Goal: Information Seeking & Learning: Learn about a topic

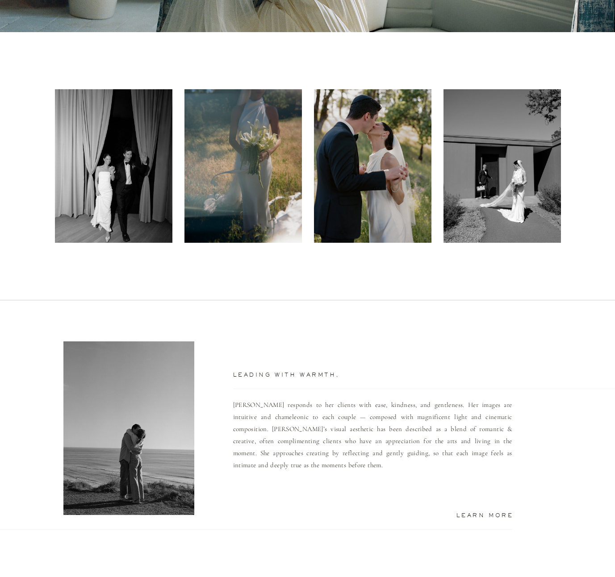
scroll to position [418, 0]
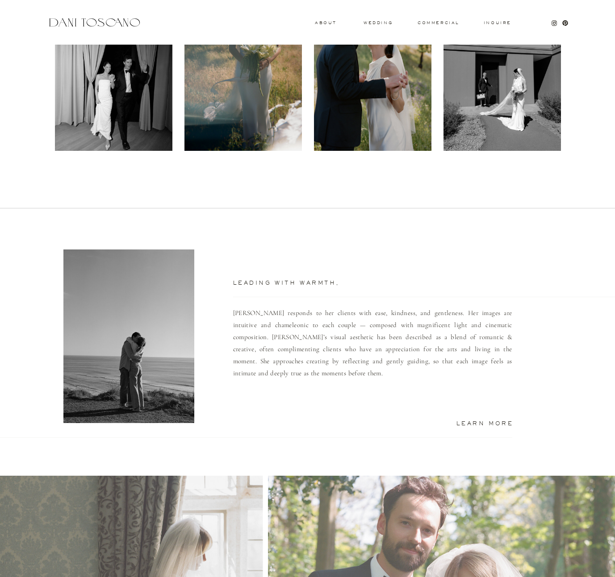
click at [129, 106] on div at bounding box center [113, 74] width 117 height 154
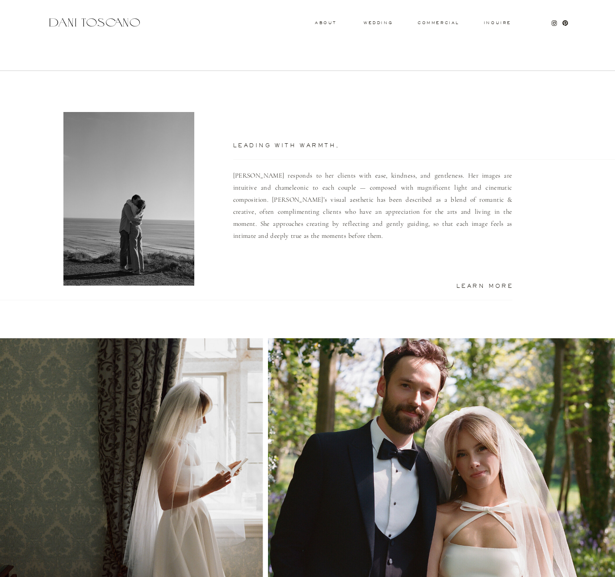
scroll to position [663, 0]
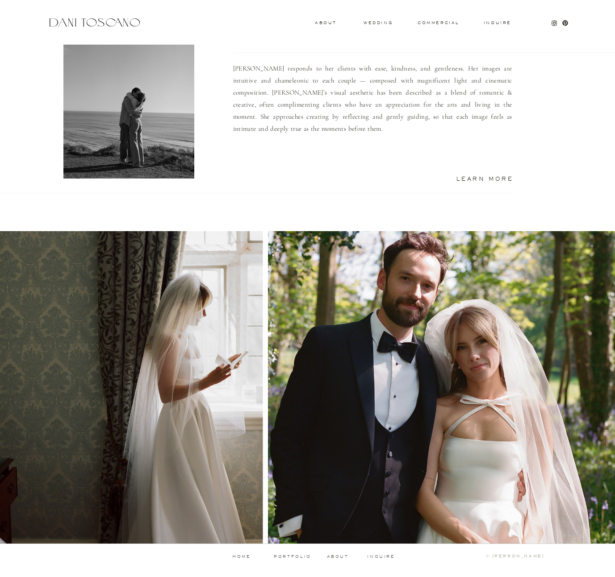
click at [276, 273] on div at bounding box center [443, 387] width 351 height 313
drag, startPoint x: 343, startPoint y: 272, endPoint x: 347, endPoint y: 273, distance: 4.5
click at [346, 273] on div at bounding box center [443, 387] width 351 height 313
click at [246, 273] on div at bounding box center [130, 387] width 266 height 313
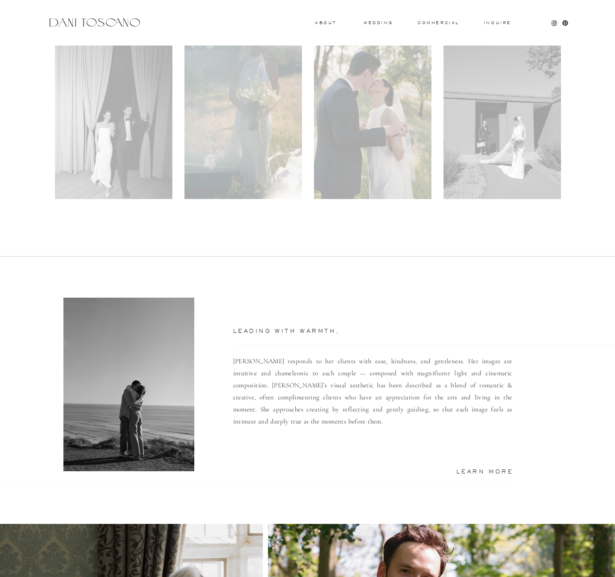
scroll to position [0, 0]
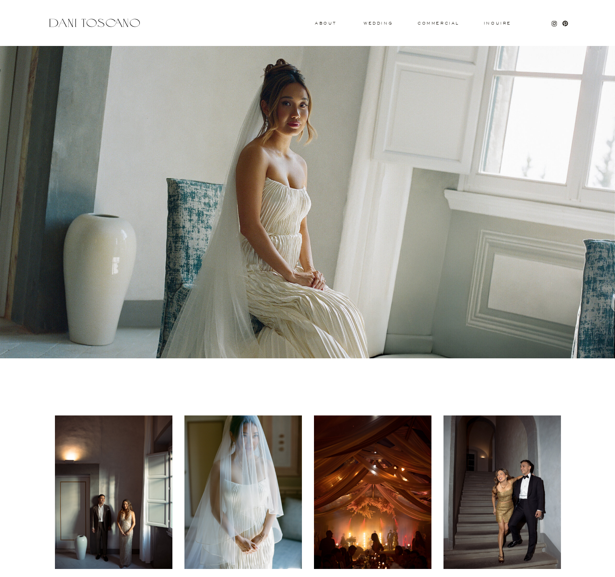
click at [379, 21] on h3 "wedding" at bounding box center [377, 22] width 29 height 3
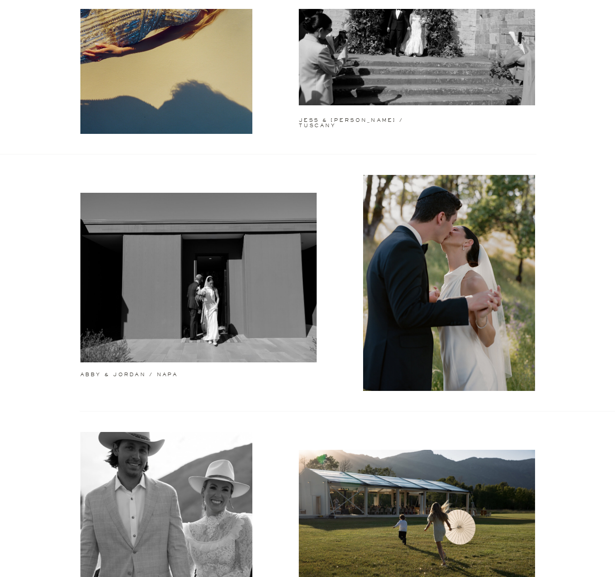
scroll to position [257, 0]
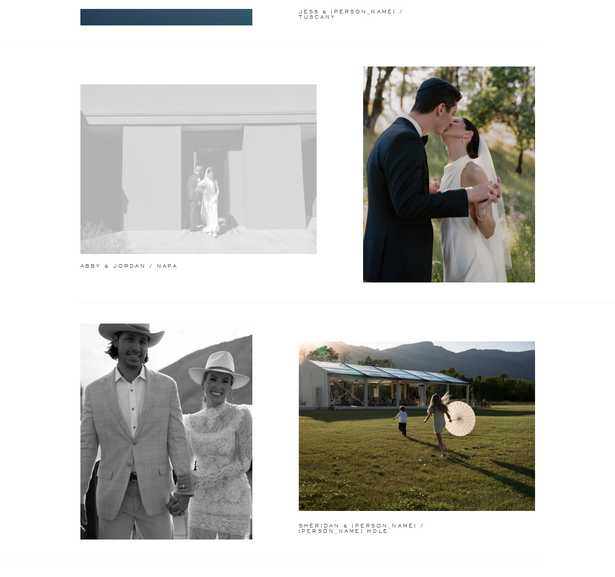
click at [242, 142] on div at bounding box center [198, 169] width 236 height 170
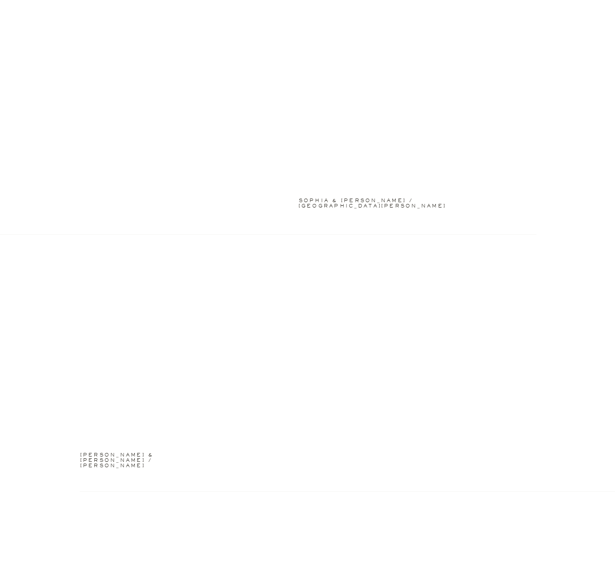
scroll to position [1764, 0]
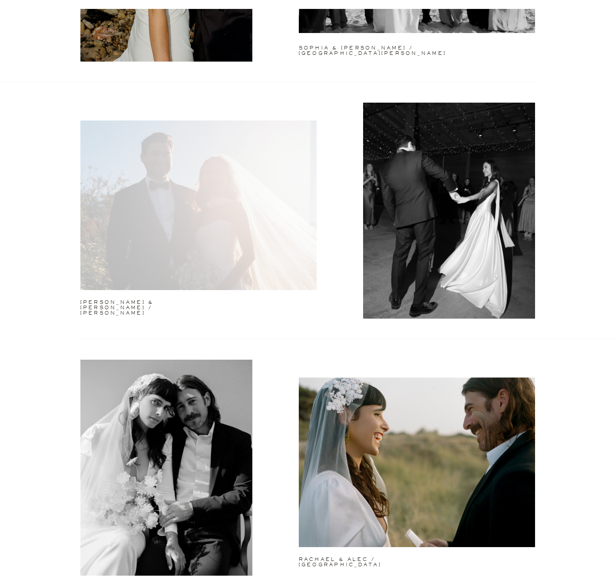
click at [236, 242] on div at bounding box center [198, 206] width 236 height 170
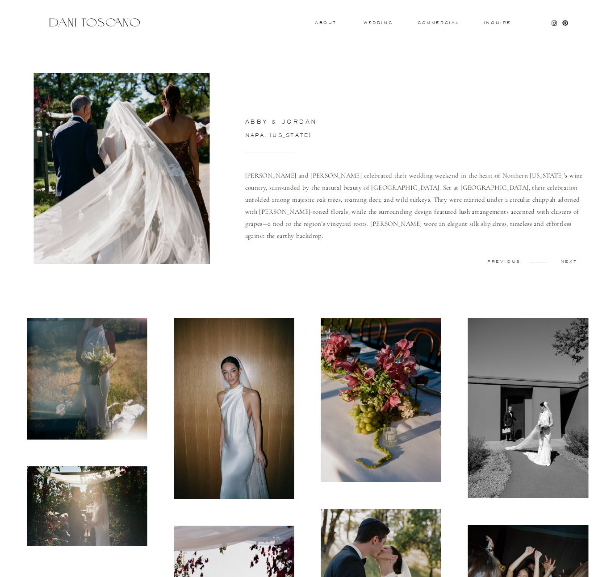
scroll to position [538, 0]
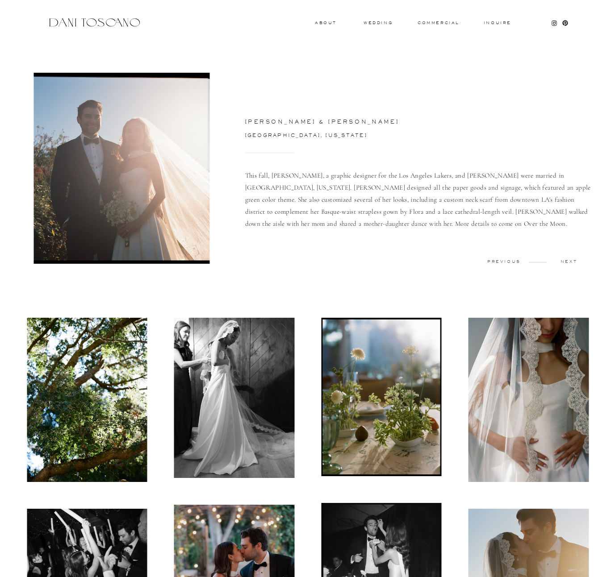
click at [138, 369] on img at bounding box center [87, 400] width 121 height 164
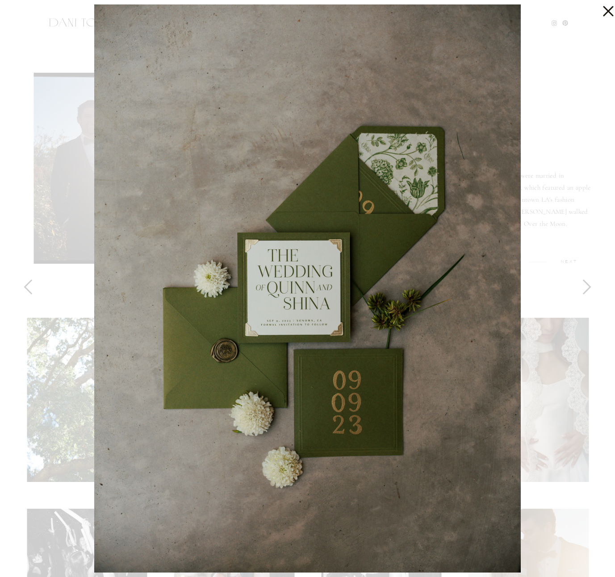
click at [604, 8] on icon at bounding box center [606, 9] width 18 height 18
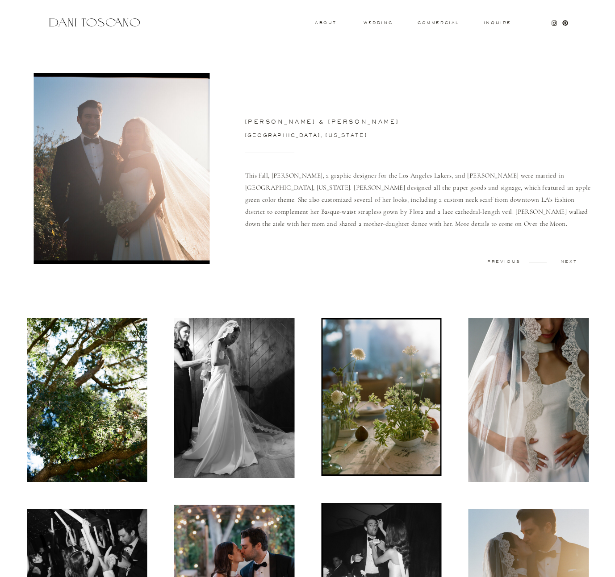
click at [112, 21] on div at bounding box center [94, 23] width 95 height 12
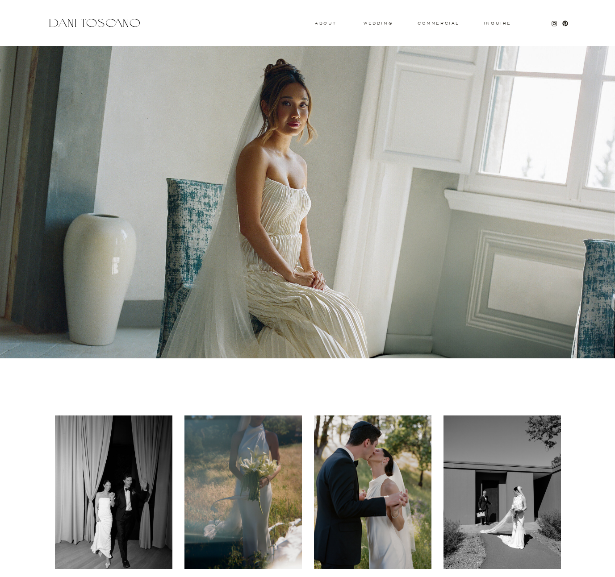
click at [383, 22] on h3 "wedding" at bounding box center [377, 22] width 29 height 3
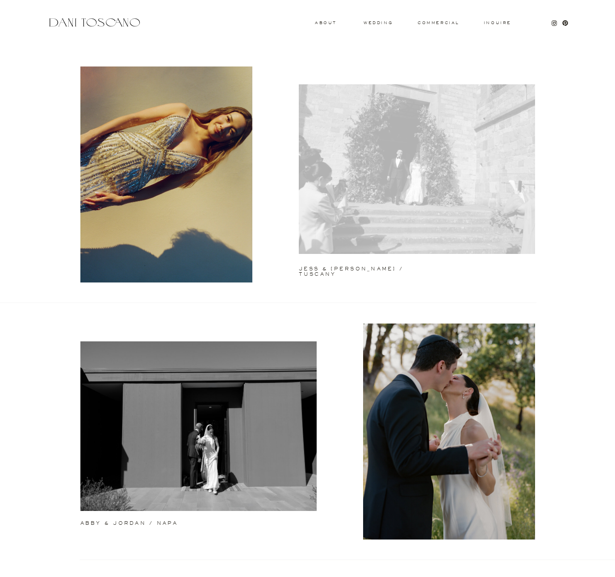
click at [391, 171] on div at bounding box center [417, 169] width 236 height 170
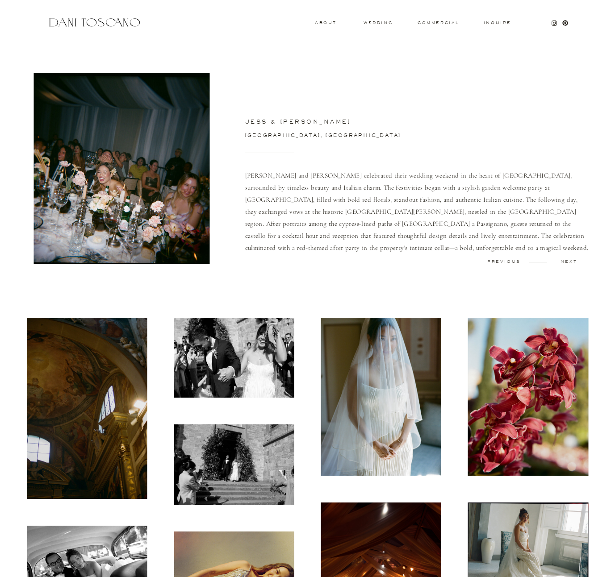
click at [110, 332] on img at bounding box center [87, 408] width 120 height 181
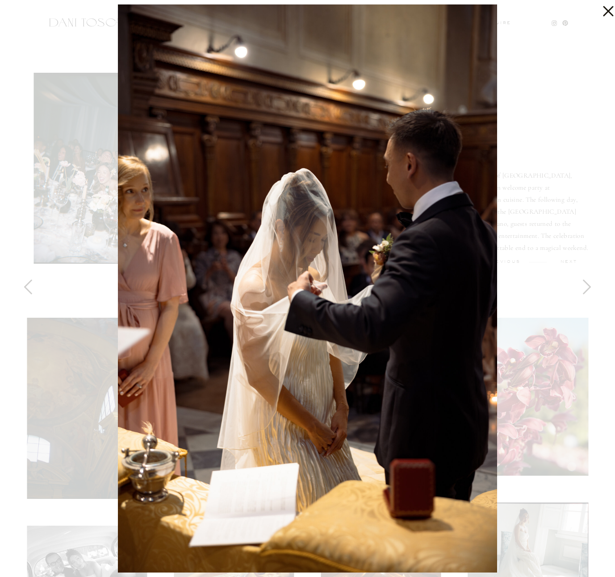
click at [555, 142] on div at bounding box center [307, 288] width 615 height 577
